Goal: Task Accomplishment & Management: Manage account settings

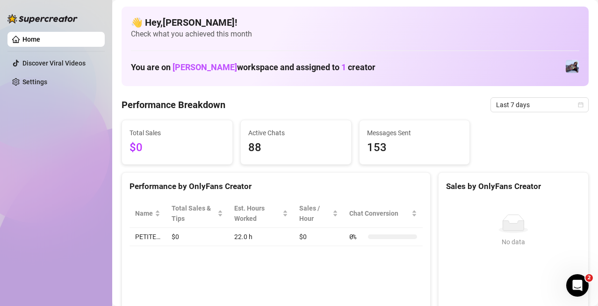
click at [502, 130] on div "Total Sales $0 Active Chats 88 Messages Sent 153" at bounding box center [355, 142] width 475 height 45
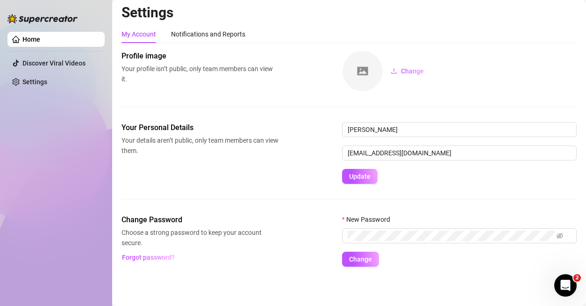
scroll to position [3, 0]
click at [47, 83] on link "Settings" at bounding box center [34, 81] width 25 height 7
